Goal: Transaction & Acquisition: Purchase product/service

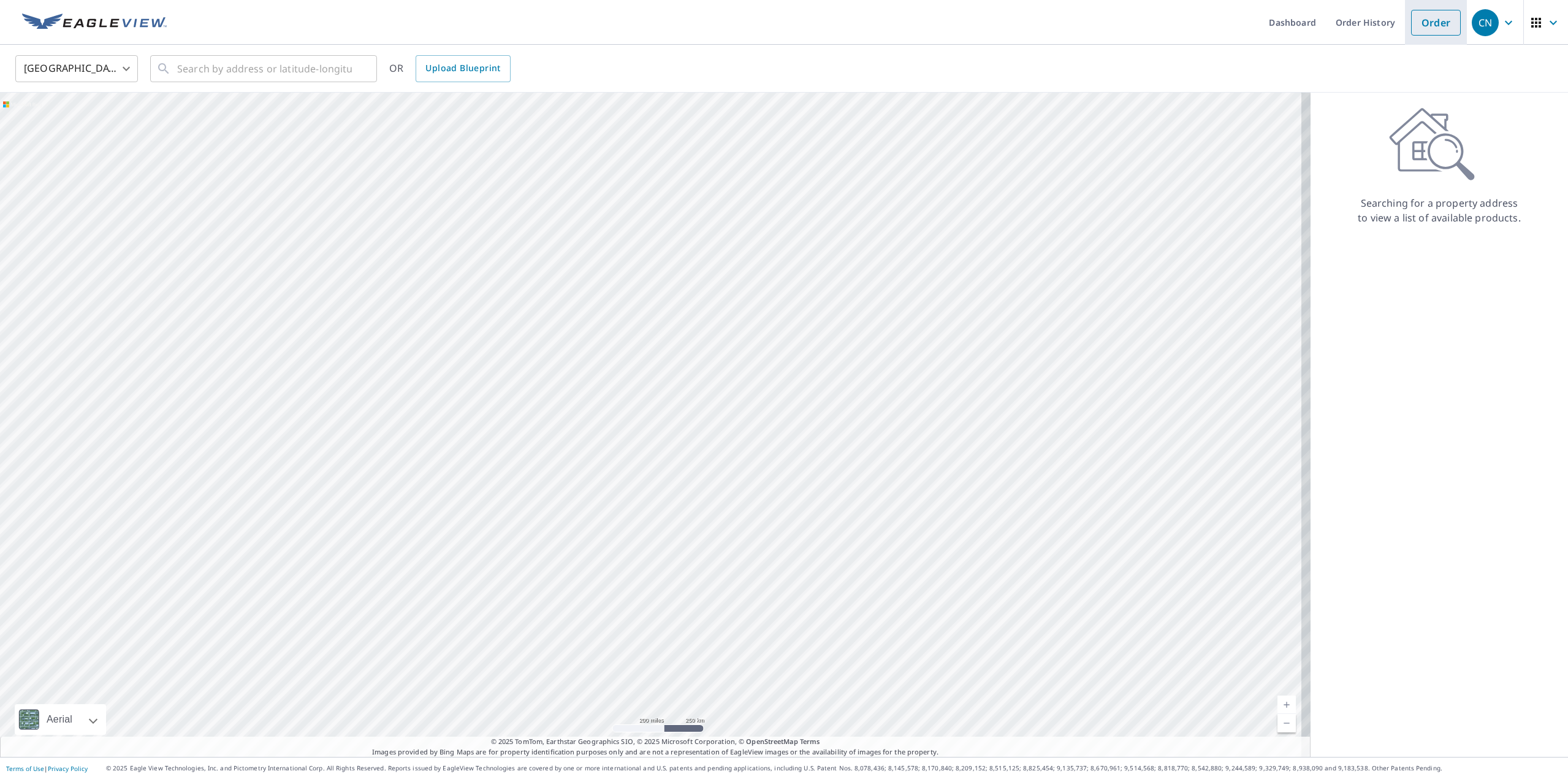
click at [1425, 18] on link "Order" at bounding box center [1435, 23] width 50 height 25
click at [1430, 25] on link "Order" at bounding box center [1435, 23] width 50 height 25
click at [237, 77] on input "text" at bounding box center [264, 69] width 175 height 34
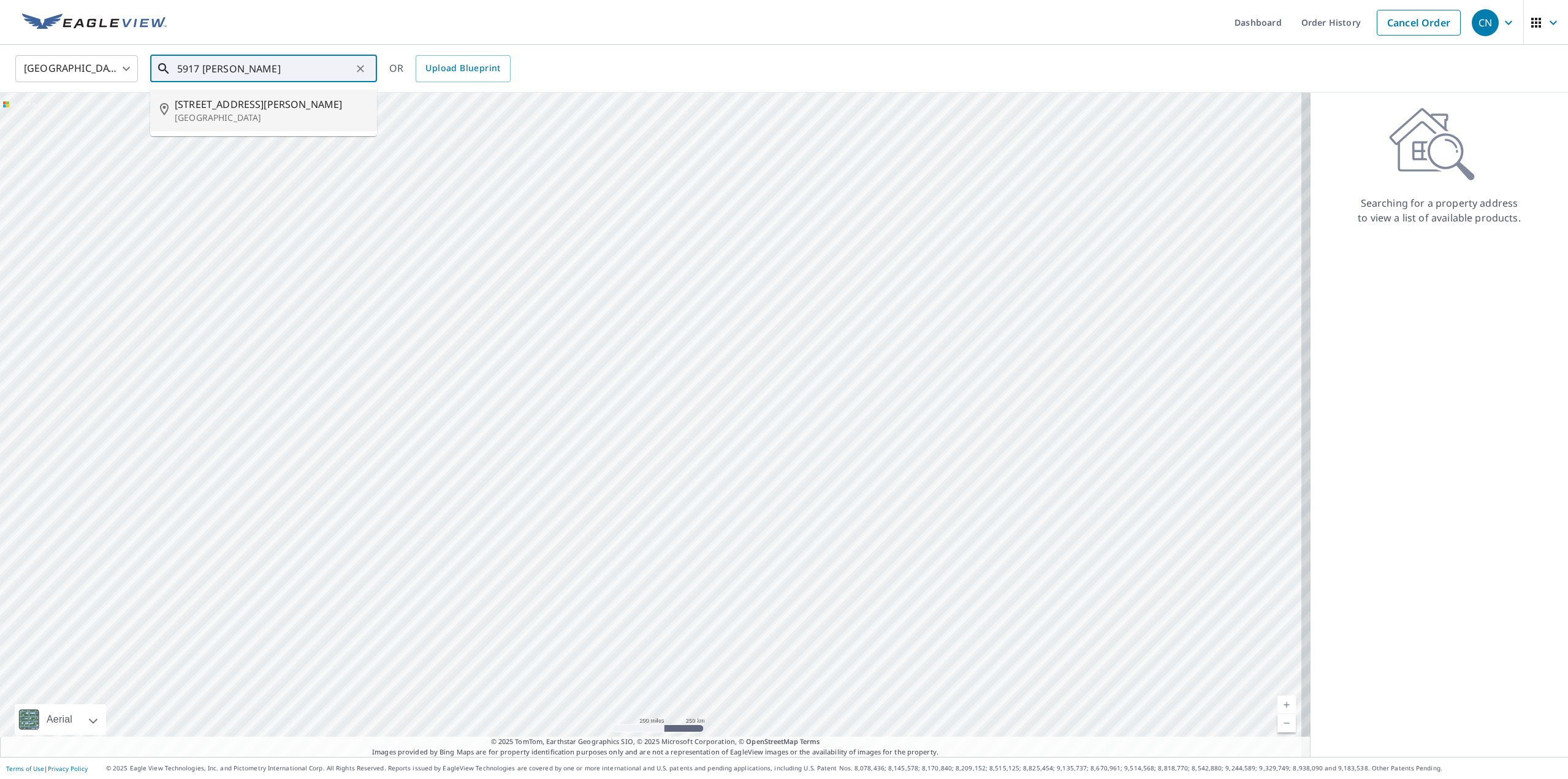
click at [264, 99] on span "[STREET_ADDRESS][PERSON_NAME]" at bounding box center [271, 104] width 193 height 14
type input "[STREET_ADDRESS][PERSON_NAME][PERSON_NAME]"
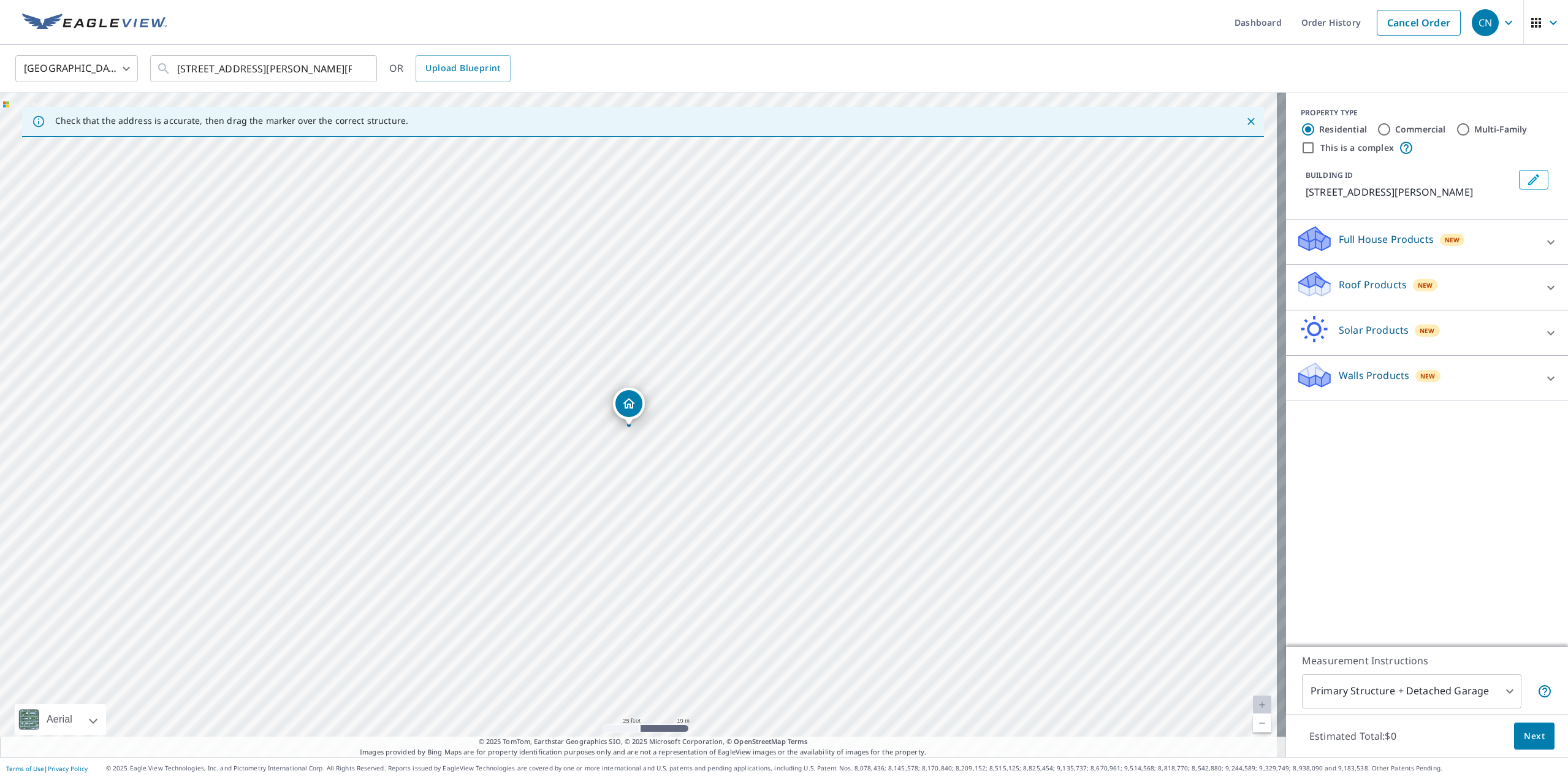
drag, startPoint x: 640, startPoint y: 410, endPoint x: 630, endPoint y: 413, distance: 10.4
click at [1484, 283] on div "Roof Products New" at bounding box center [1415, 287] width 240 height 35
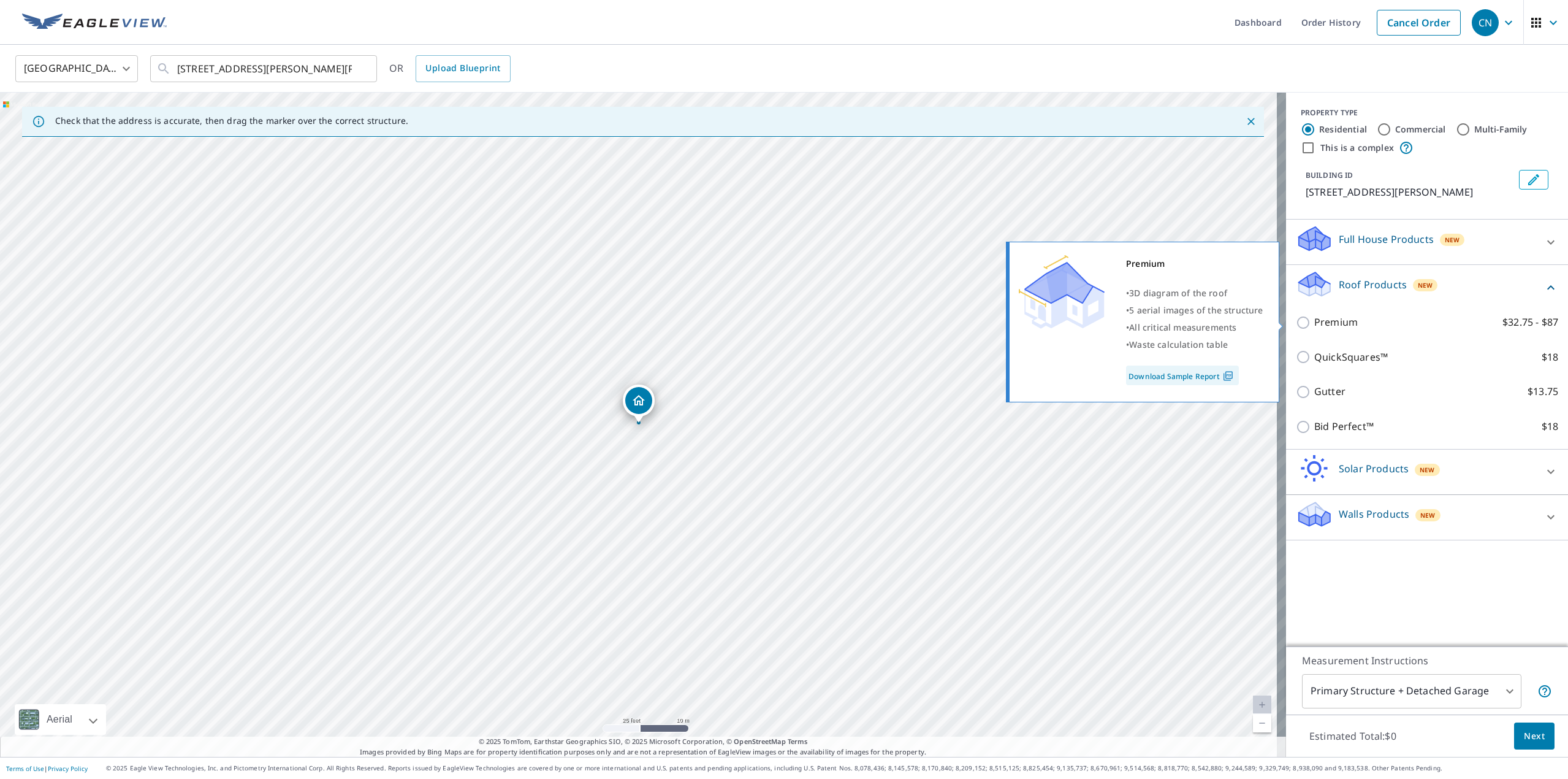
click at [1314, 316] on p "Premium" at bounding box center [1335, 322] width 43 height 15
click at [1312, 316] on input "Premium $32.75 - $87" at bounding box center [1305, 322] width 18 height 14
checkbox input "true"
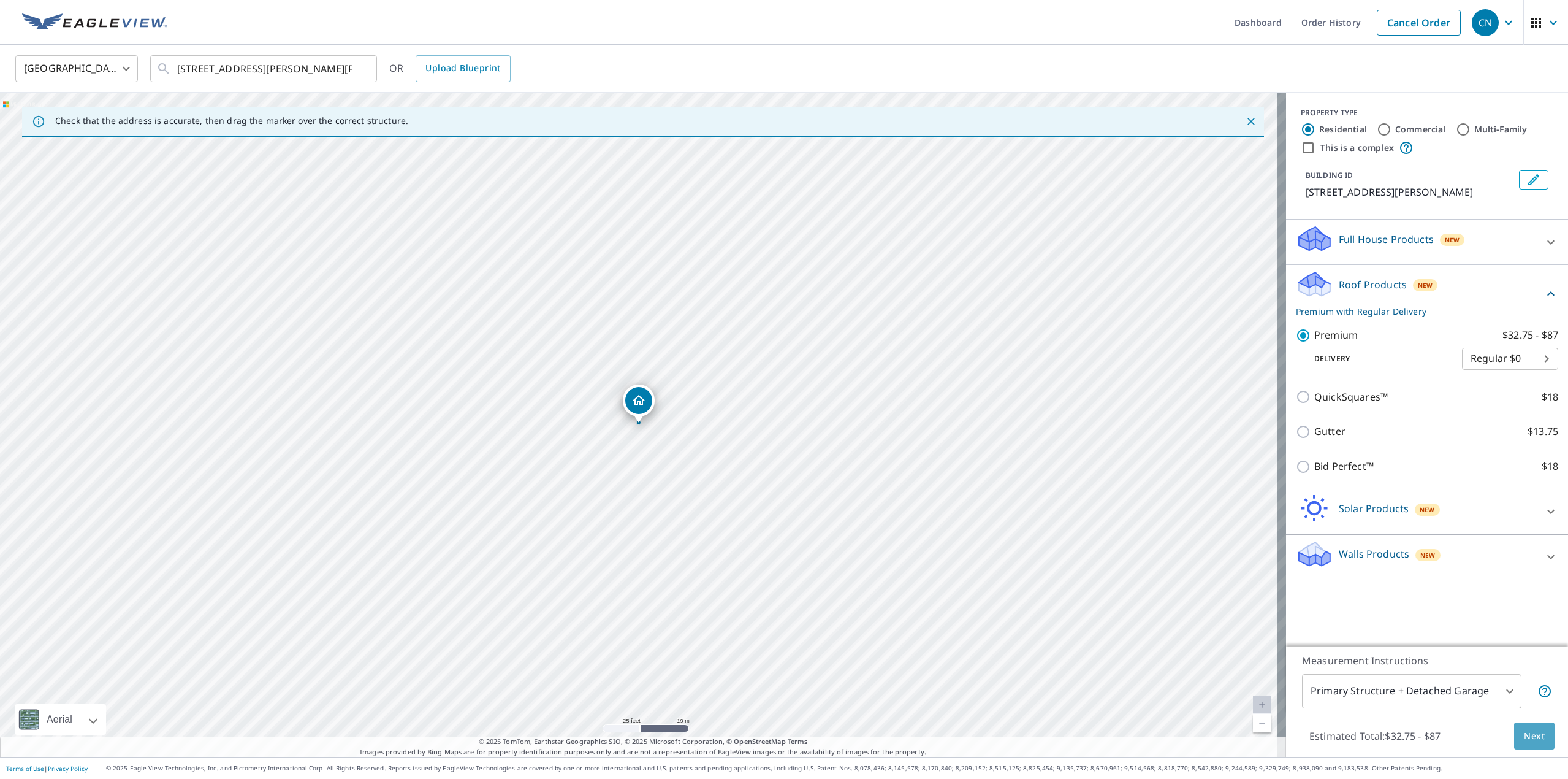
click at [1525, 736] on span "Next" at bounding box center [1534, 736] width 21 height 15
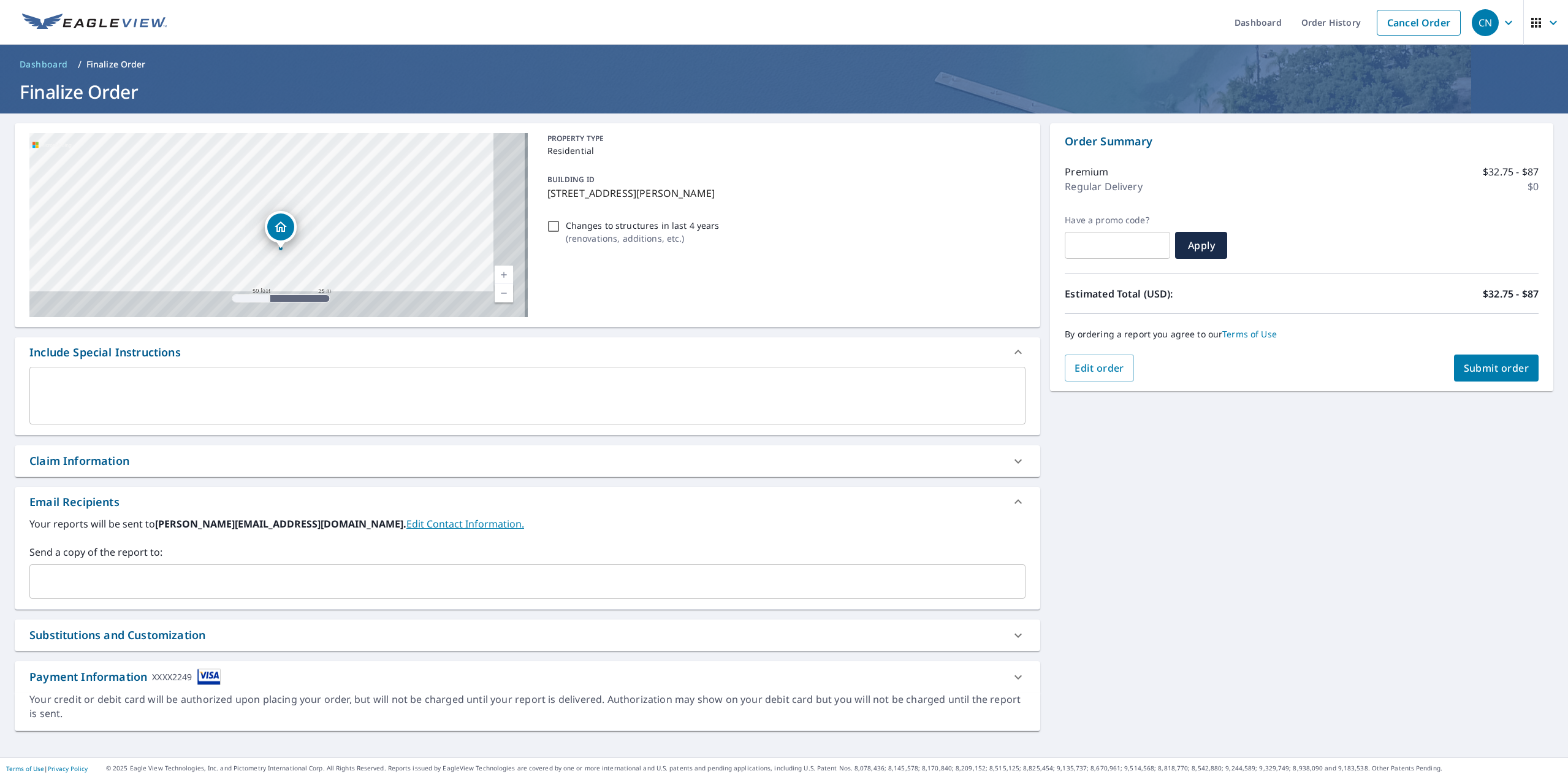
drag, startPoint x: 369, startPoint y: 248, endPoint x: 181, endPoint y: 118, distance: 228.6
click at [181, 118] on div "[STREET_ADDRESS][PERSON_NAME][PERSON_NAME] A standard road map Aerial A detaile…" at bounding box center [784, 435] width 1568 height 643
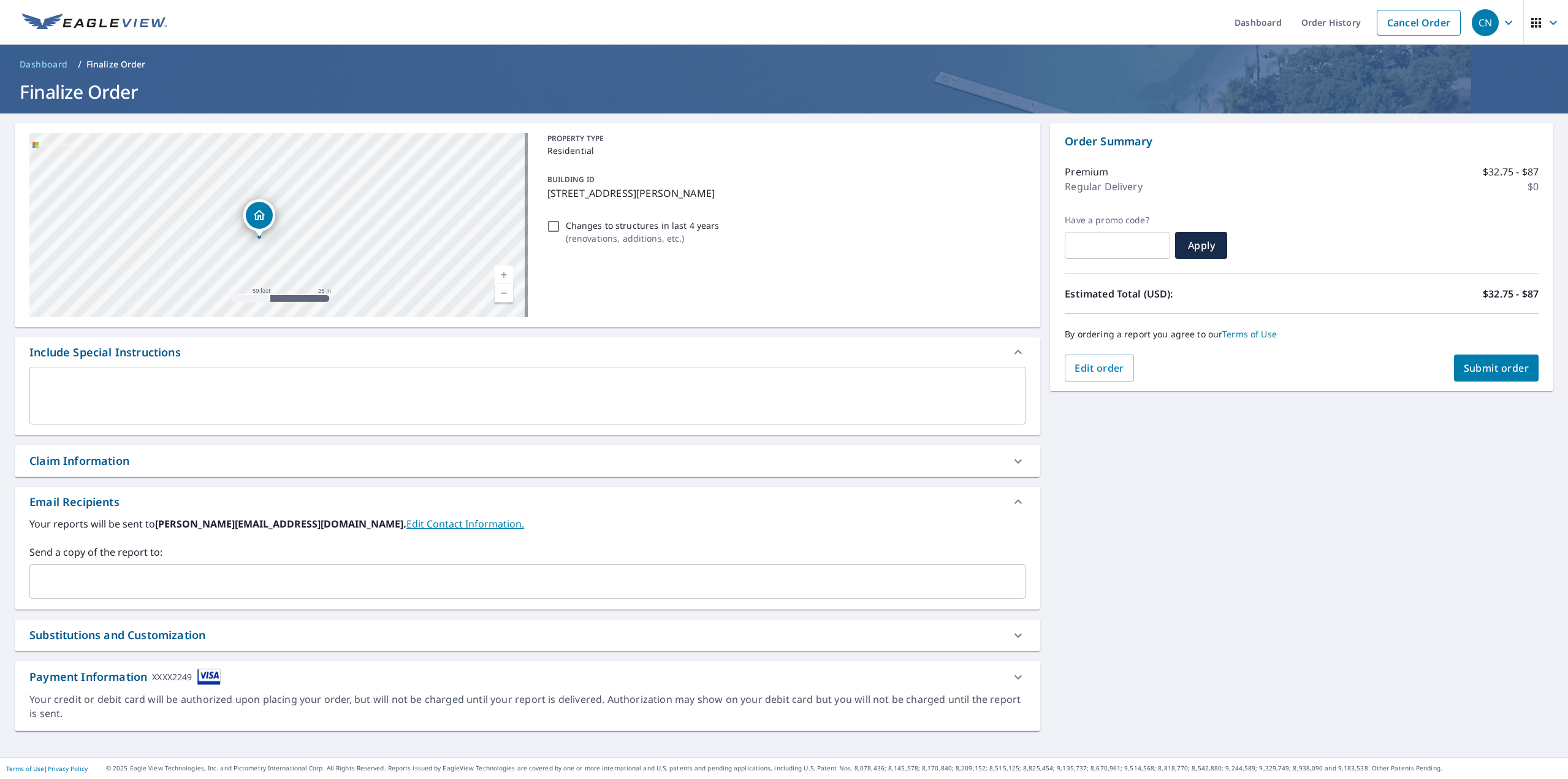
drag, startPoint x: 272, startPoint y: 243, endPoint x: 179, endPoint y: 124, distance: 151.0
click at [179, 124] on div "[STREET_ADDRESS][PERSON_NAME][PERSON_NAME] A standard road map Aerial A detaile…" at bounding box center [527, 225] width 1026 height 204
click at [208, 144] on div "[STREET_ADDRESS][PERSON_NAME][PERSON_NAME]" at bounding box center [278, 225] width 498 height 184
click at [1197, 489] on div "[STREET_ADDRESS][PERSON_NAME][PERSON_NAME] A standard road map Aerial A detaile…" at bounding box center [784, 435] width 1568 height 643
click at [1484, 371] on span "Submit order" at bounding box center [1496, 368] width 65 height 14
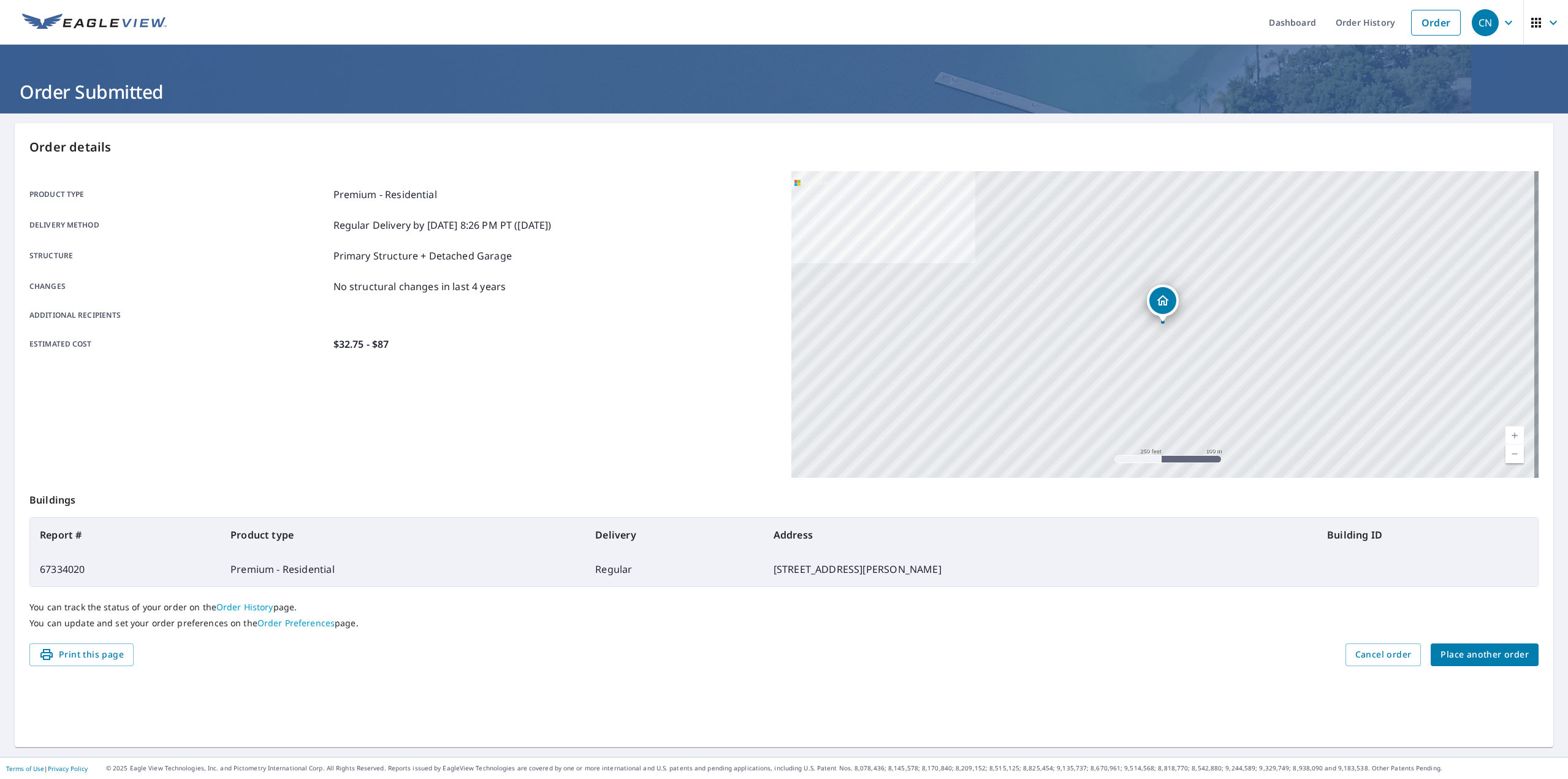
click at [239, 353] on div "Product type Premium - Residential Delivery method Regular Delivery by [DATE] 8…" at bounding box center [402, 269] width 747 height 197
click at [1222, 631] on div "You can track the status of your order on the Order History page. You can updat…" at bounding box center [783, 615] width 1509 height 56
click at [1215, 659] on div "Print this page Cancel order Place another order" at bounding box center [783, 654] width 1509 height 23
